Goal: Information Seeking & Learning: Learn about a topic

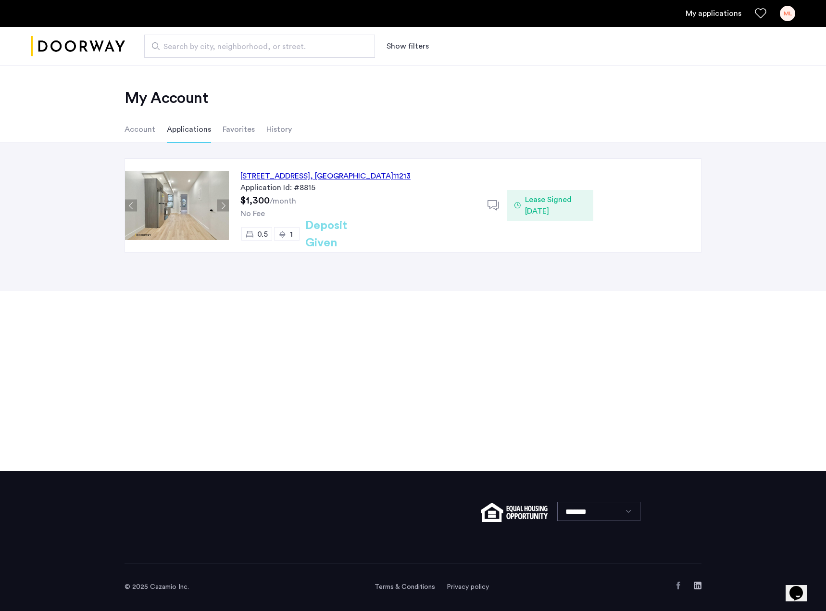
click at [576, 203] on span "Lease Signed [DATE]" at bounding box center [555, 205] width 61 height 23
click at [568, 199] on span "Lease Signed [DATE]" at bounding box center [555, 205] width 61 height 23
click at [145, 138] on li "Account" at bounding box center [140, 129] width 31 height 27
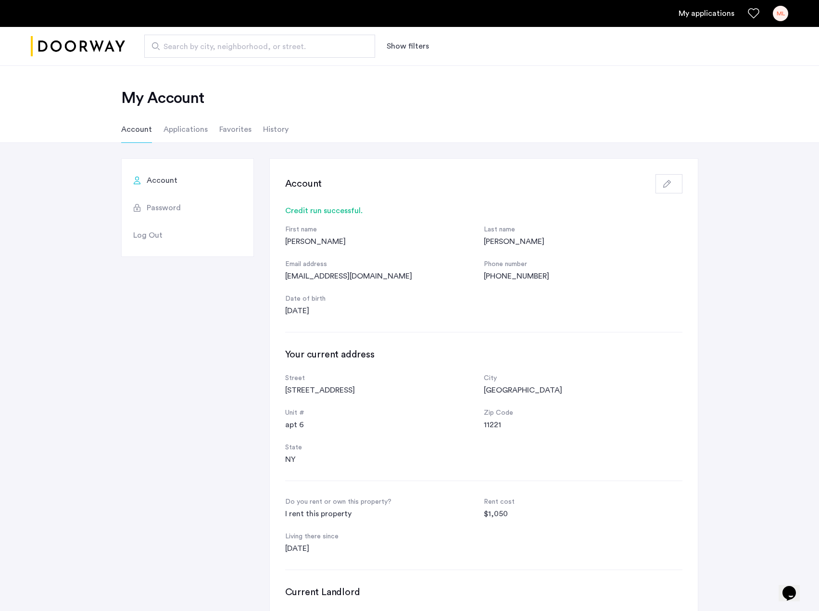
click at [176, 130] on li "Applications" at bounding box center [185, 129] width 44 height 27
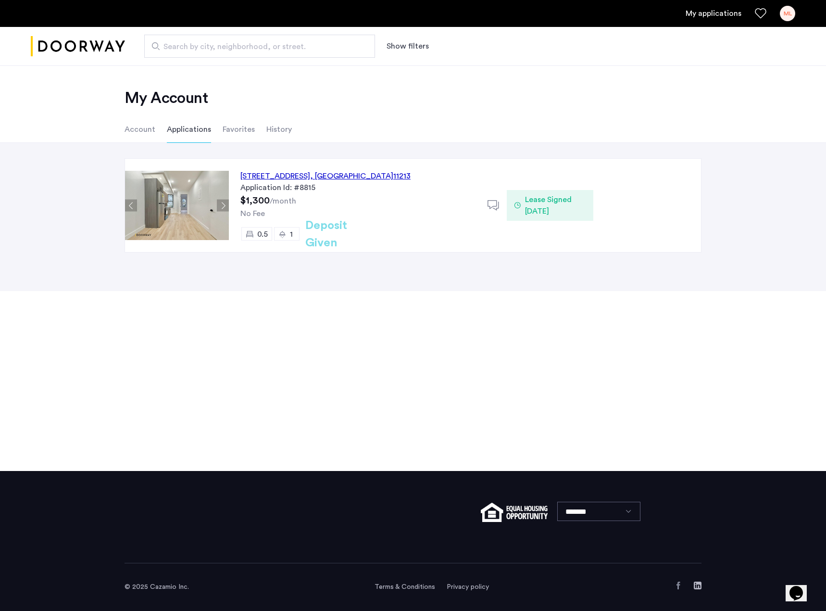
click at [230, 129] on li "Favorites" at bounding box center [239, 129] width 32 height 27
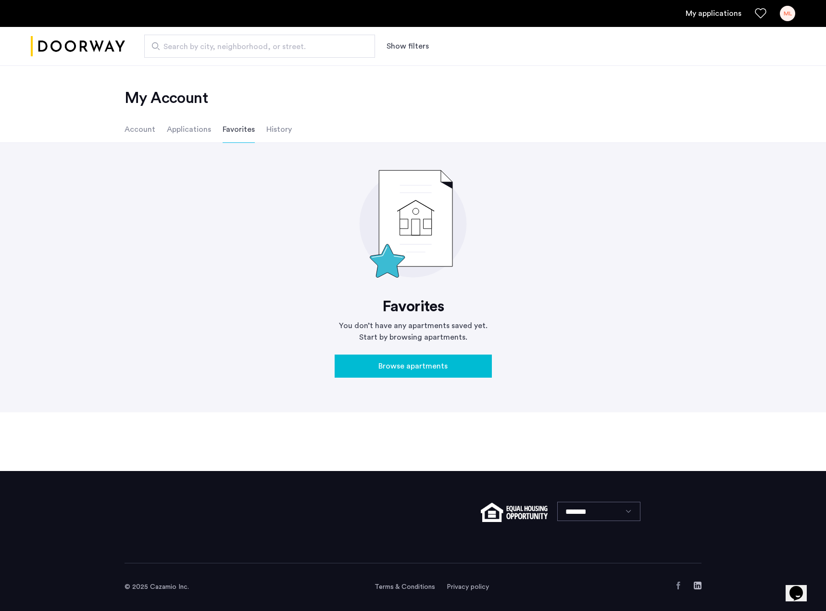
click at [272, 122] on li "History" at bounding box center [278, 129] width 25 height 27
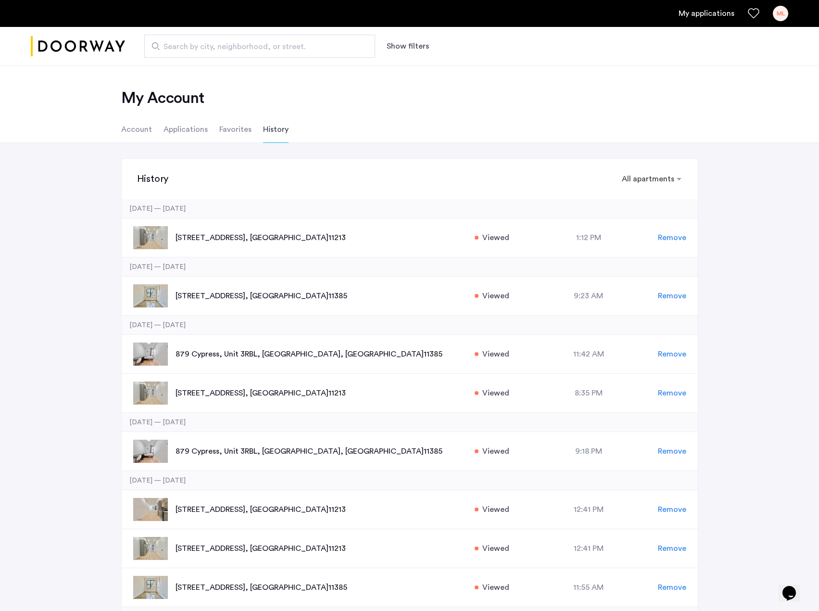
click at [146, 131] on li "Account" at bounding box center [136, 129] width 31 height 27
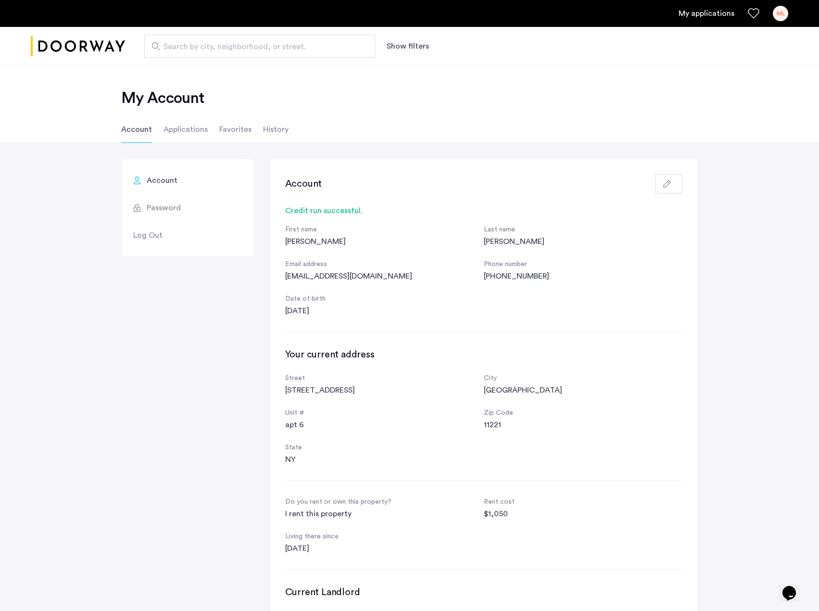
click at [721, 19] on link "My applications" at bounding box center [706, 14] width 56 height 12
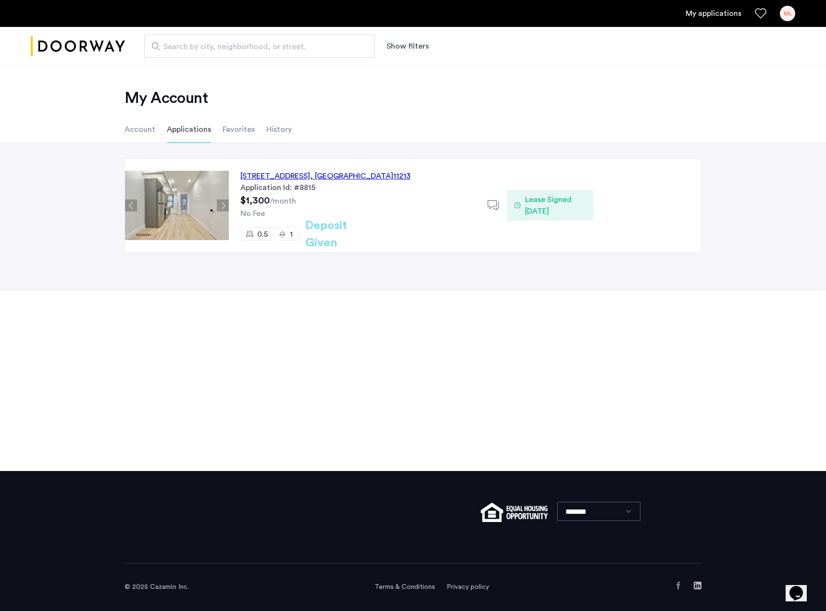
click at [760, 9] on use "Favorites" at bounding box center [760, 13] width 11 height 10
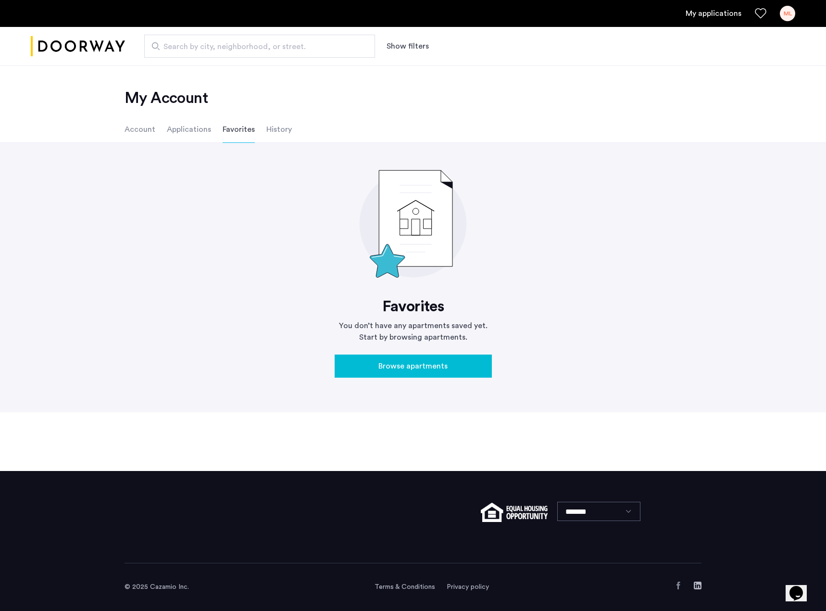
click at [146, 133] on li "Account" at bounding box center [140, 129] width 31 height 27
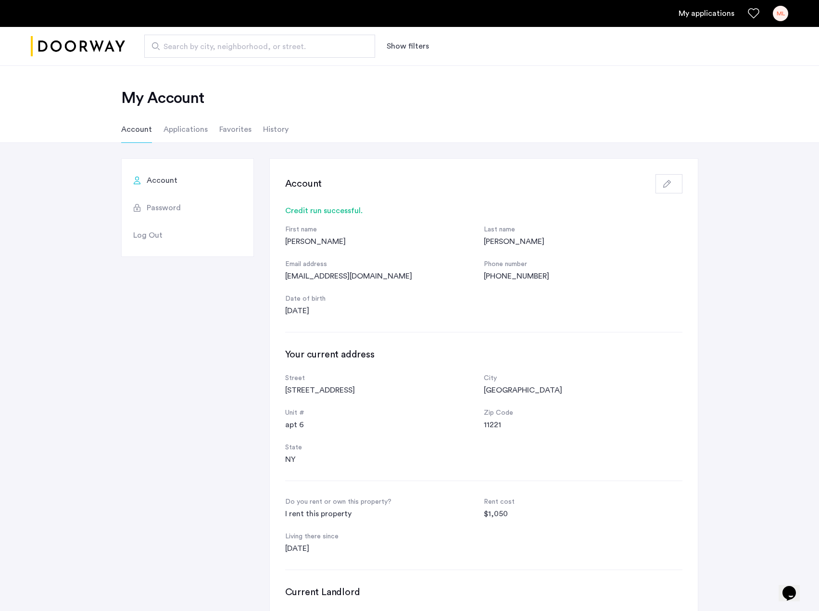
click at [101, 45] on img "Cazamio logo" at bounding box center [78, 46] width 94 height 36
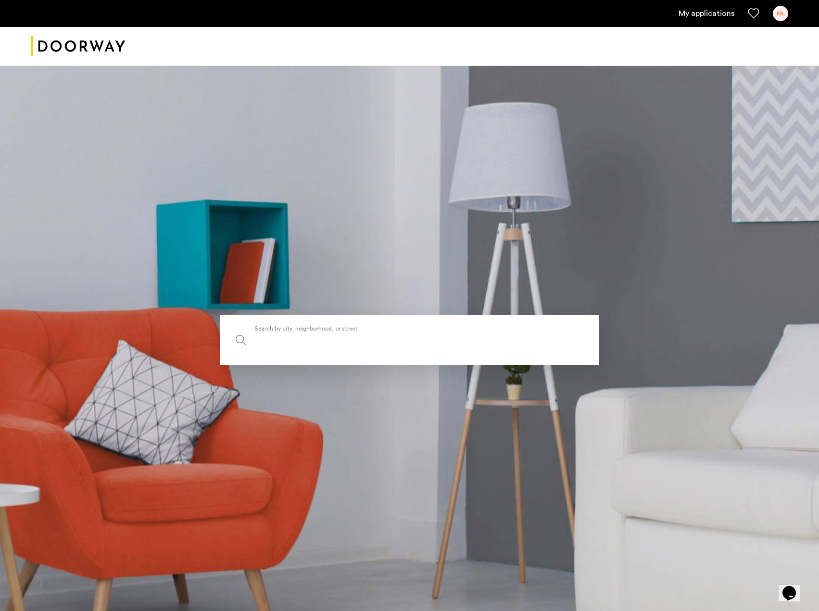
click at [479, 348] on input "Search by city, neighborhood, or street." at bounding box center [409, 340] width 379 height 50
click at [726, 13] on link "My applications" at bounding box center [706, 14] width 56 height 12
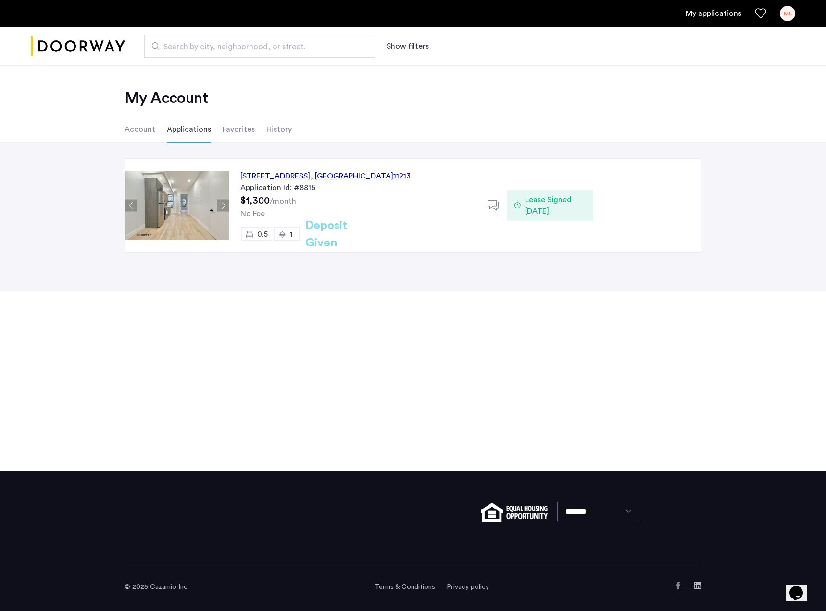
click at [234, 41] on span "Search by city, neighborhood, or street." at bounding box center [255, 47] width 185 height 12
click at [234, 41] on input "Search by city, neighborhood, or street." at bounding box center [259, 46] width 231 height 23
click at [268, 128] on li "History" at bounding box center [278, 129] width 25 height 27
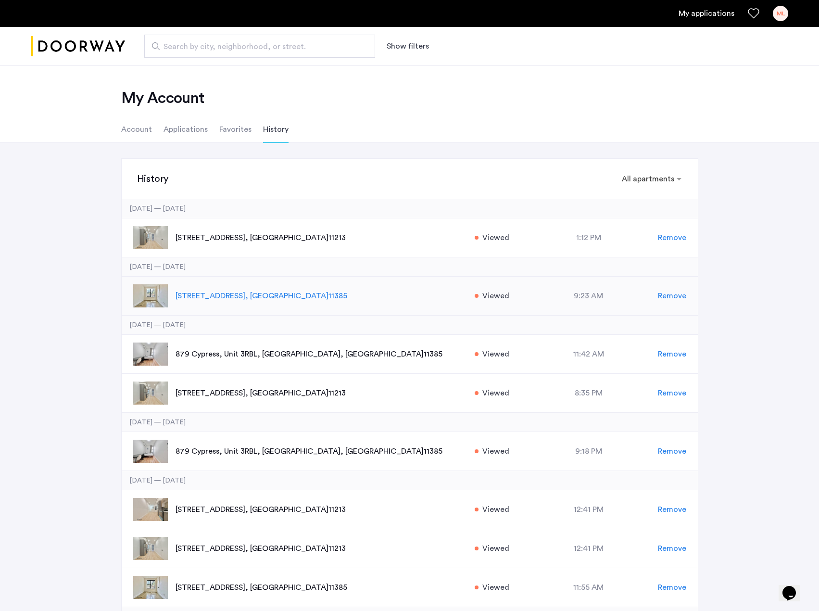
click at [214, 298] on p "[STREET_ADDRESS]" at bounding box center [319, 296] width 289 height 12
click at [213, 295] on p "[STREET_ADDRESS]" at bounding box center [319, 296] width 289 height 12
